Goal: Transaction & Acquisition: Purchase product/service

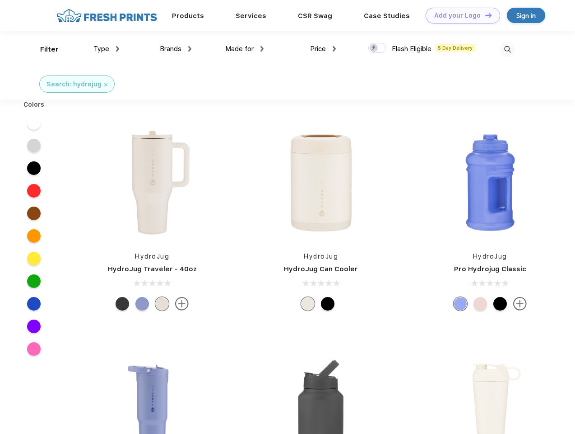
click at [460, 15] on link "Add your Logo Design Tool" at bounding box center [463, 16] width 75 height 16
click at [0, 0] on div "Design Tool" at bounding box center [0, 0] width 0 height 0
click at [485, 15] on link "Add your Logo Design Tool" at bounding box center [463, 16] width 75 height 16
click at [43, 49] on div "Filter" at bounding box center [49, 49] width 19 height 10
click at [107, 49] on span "Type" at bounding box center [101, 49] width 16 height 8
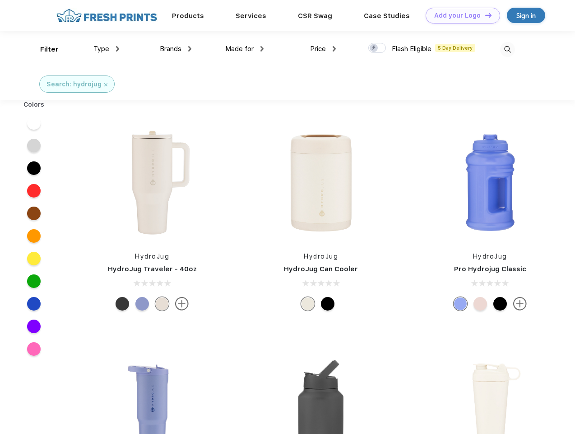
click at [176, 49] on span "Brands" at bounding box center [171, 49] width 22 height 8
click at [245, 49] on span "Made for" at bounding box center [239, 49] width 28 height 8
click at [323, 49] on span "Price" at bounding box center [318, 49] width 16 height 8
click at [378, 48] on div at bounding box center [377, 48] width 18 height 10
click at [374, 48] on input "checkbox" at bounding box center [371, 45] width 6 height 6
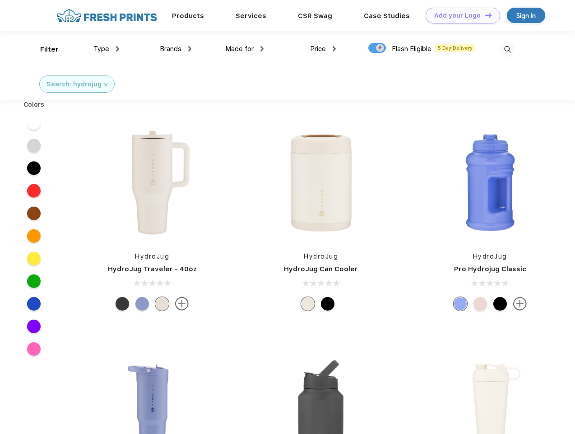
click at [508, 49] on img at bounding box center [507, 49] width 15 height 15
